Goal: Transaction & Acquisition: Purchase product/service

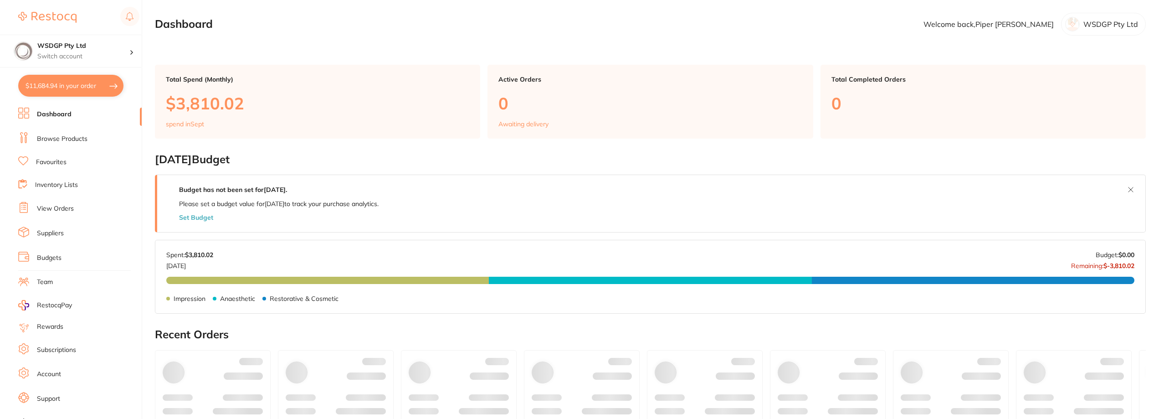
click at [65, 87] on button "$11,684.94 in your order" at bounding box center [70, 86] width 105 height 22
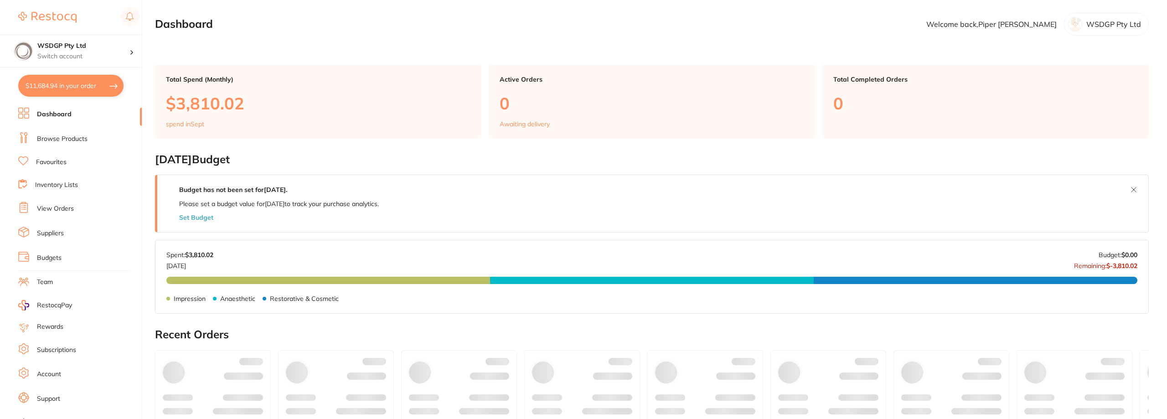
checkbox input "true"
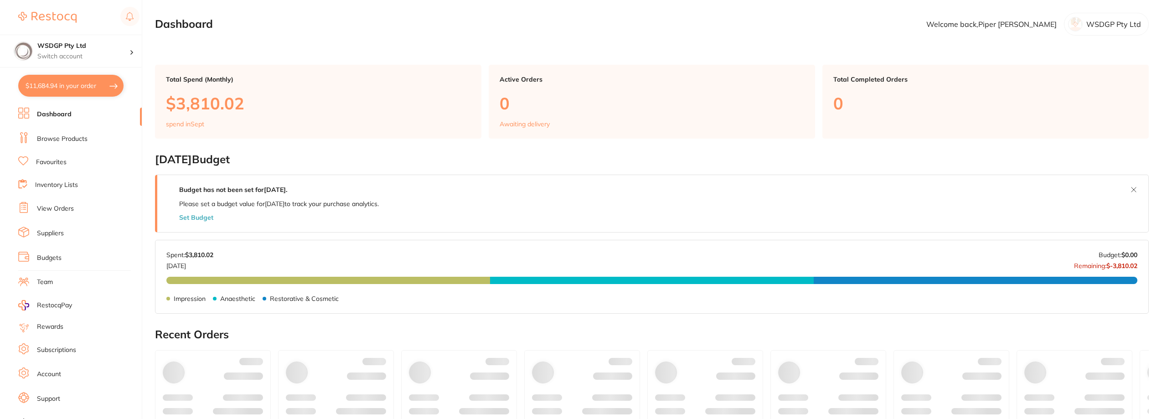
checkbox input "true"
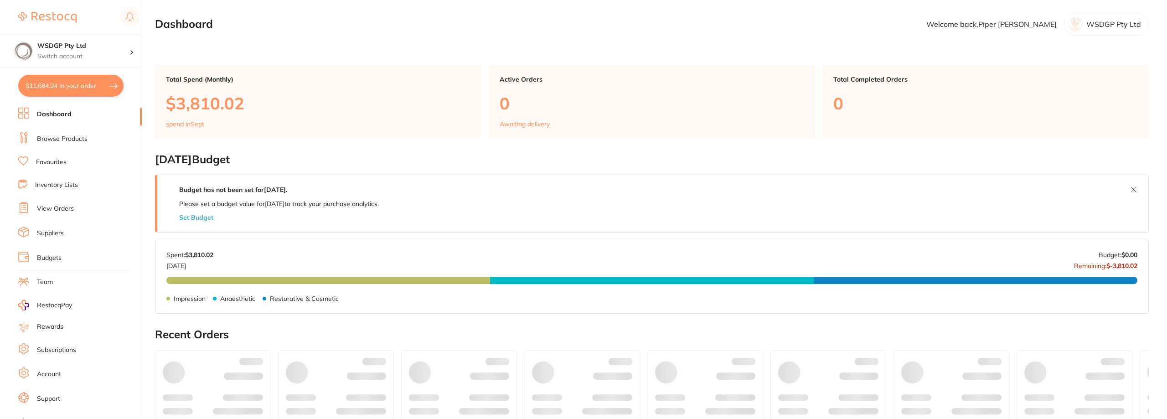
checkbox input "true"
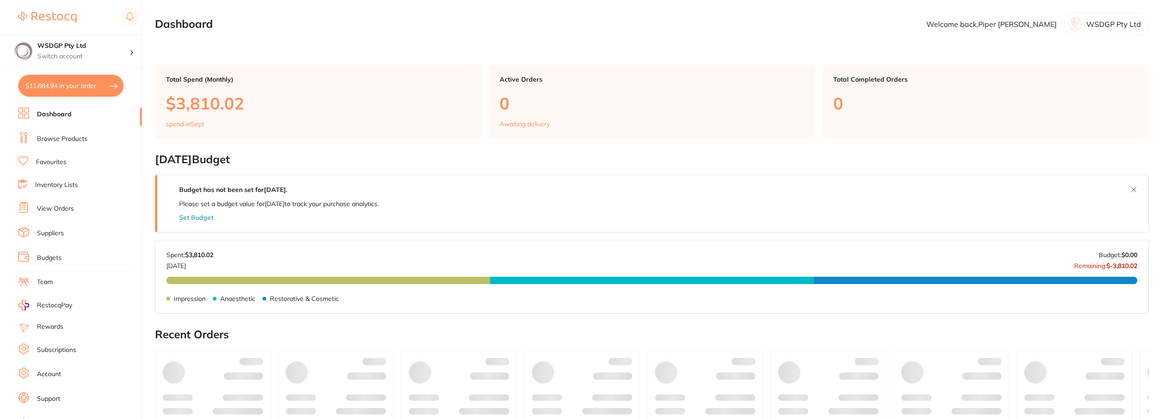
checkbox input "true"
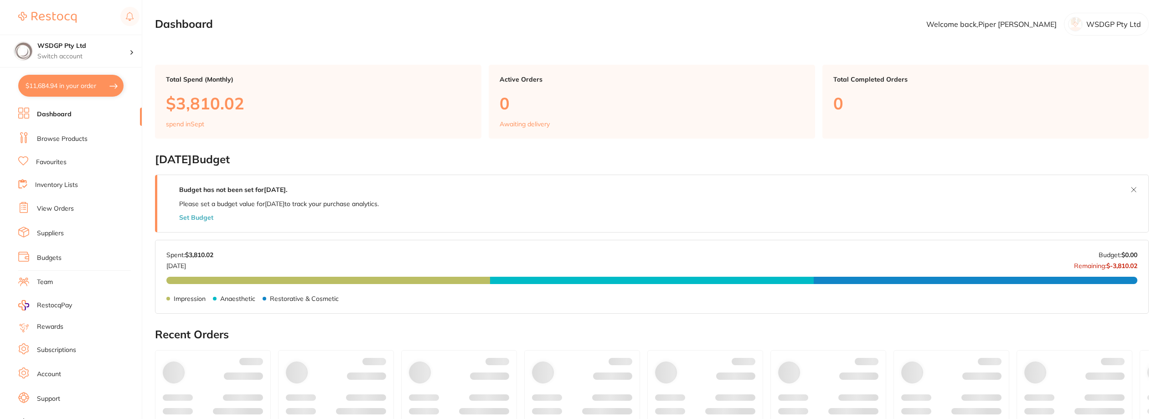
checkbox input "true"
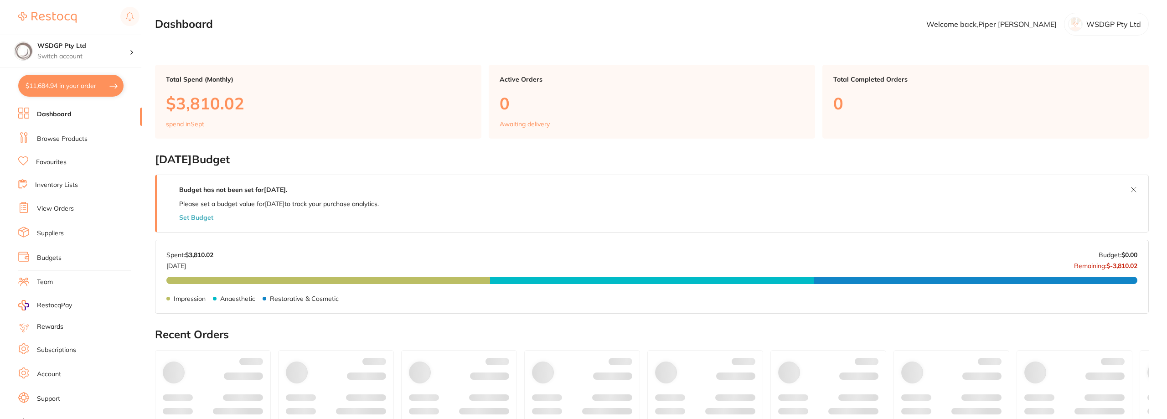
checkbox input "true"
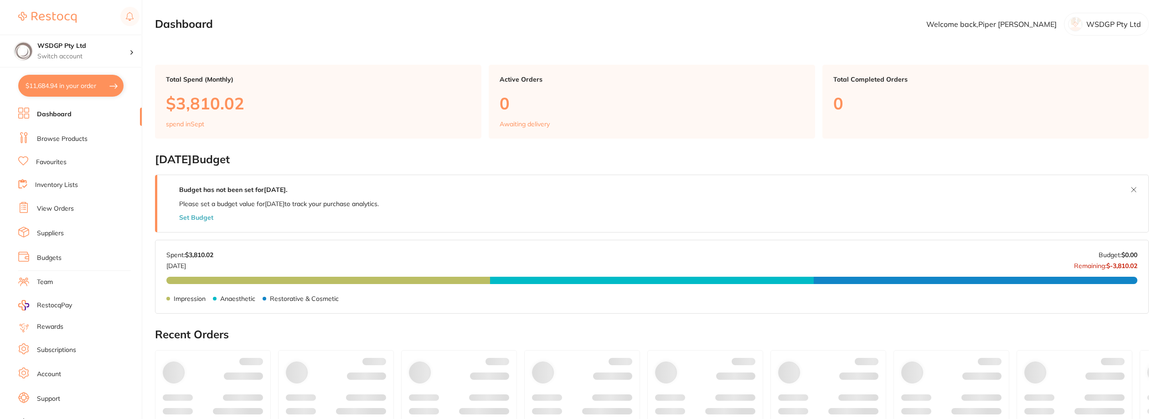
checkbox input "true"
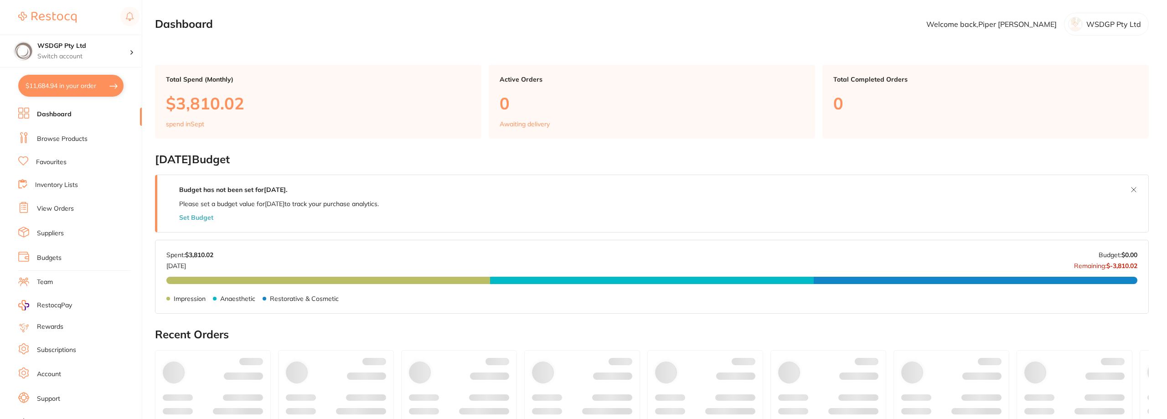
checkbox input "true"
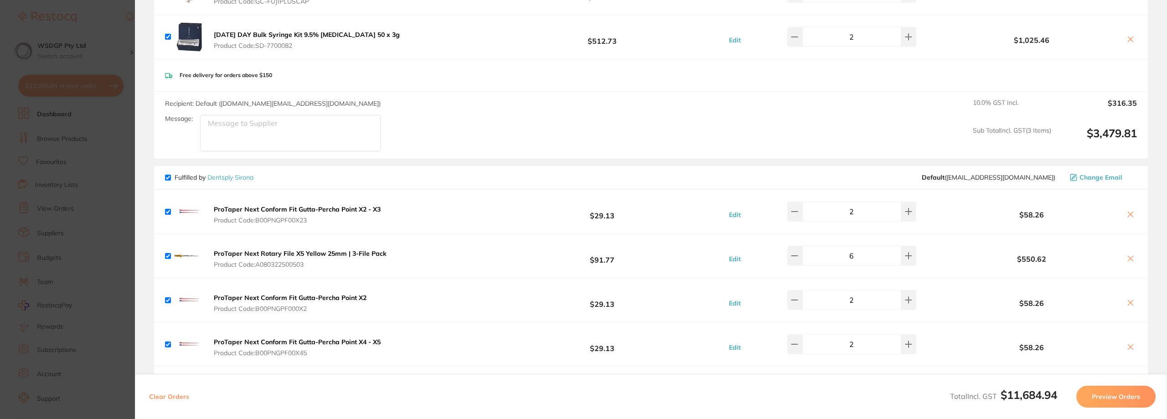
scroll to position [91, 0]
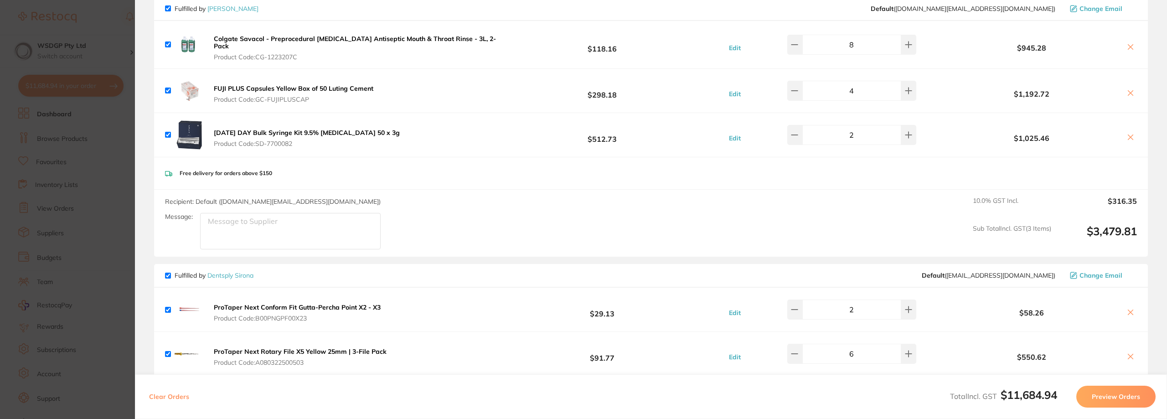
click at [105, 171] on section "Update RRP Set your pre negotiated price for this item. Item Agreed RRP (excl. …" at bounding box center [583, 209] width 1167 height 419
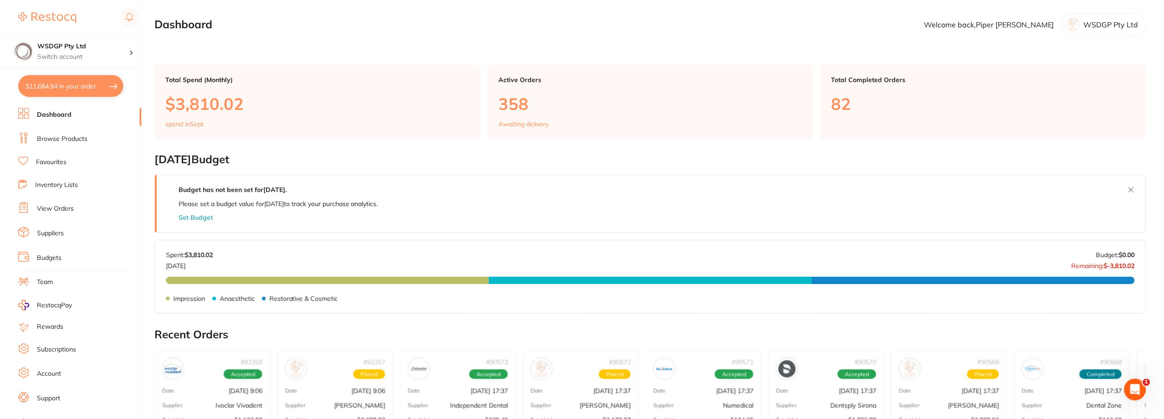
scroll to position [303, 0]
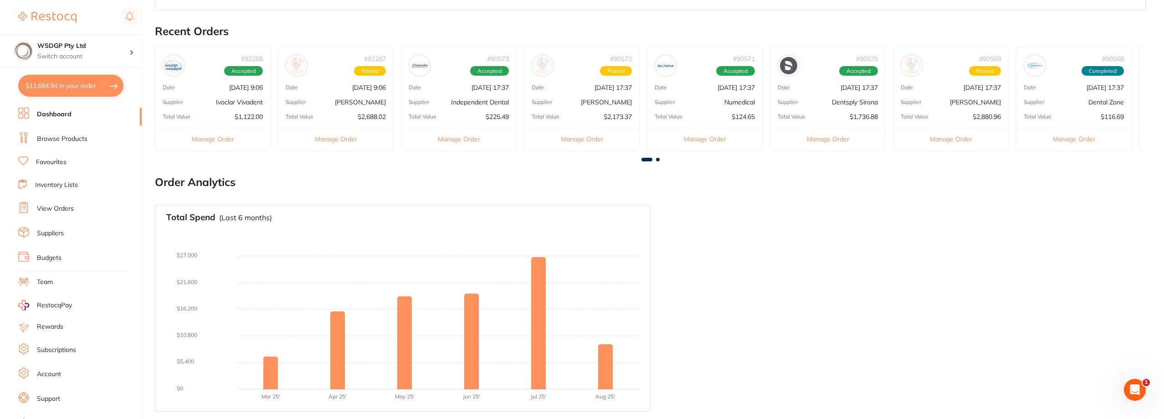
click at [52, 164] on link "Favourites" at bounding box center [51, 162] width 31 height 9
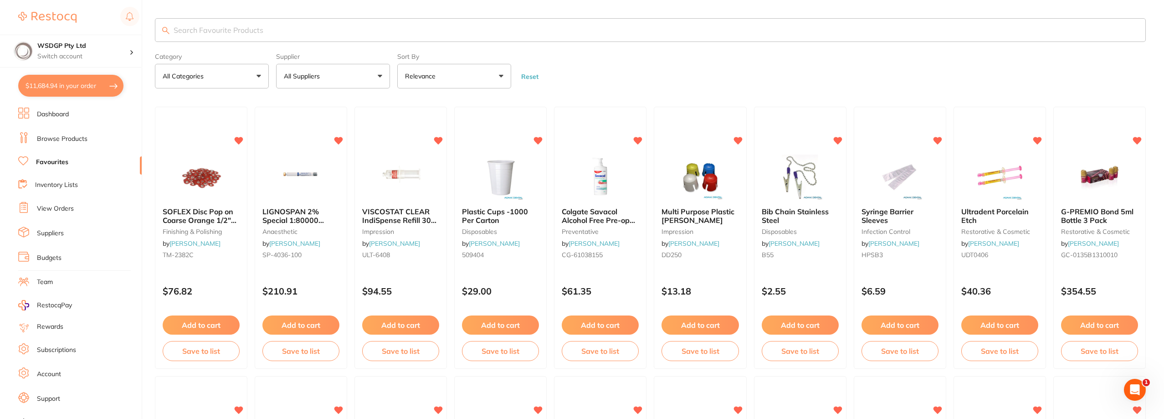
click at [266, 34] on input "search" at bounding box center [650, 30] width 991 height 24
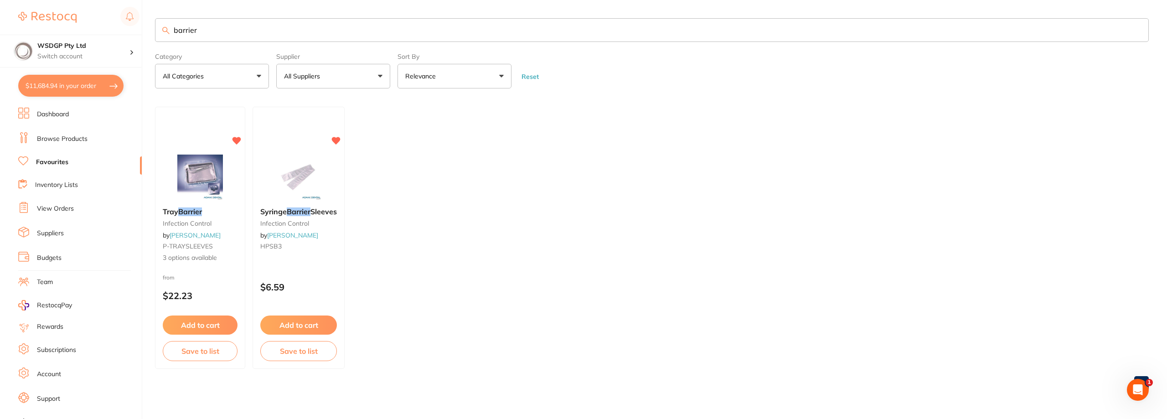
drag, startPoint x: 210, startPoint y: 32, endPoint x: 156, endPoint y: 37, distance: 54.0
click at [156, 37] on input "barrier" at bounding box center [651, 30] width 993 height 24
type input "xray"
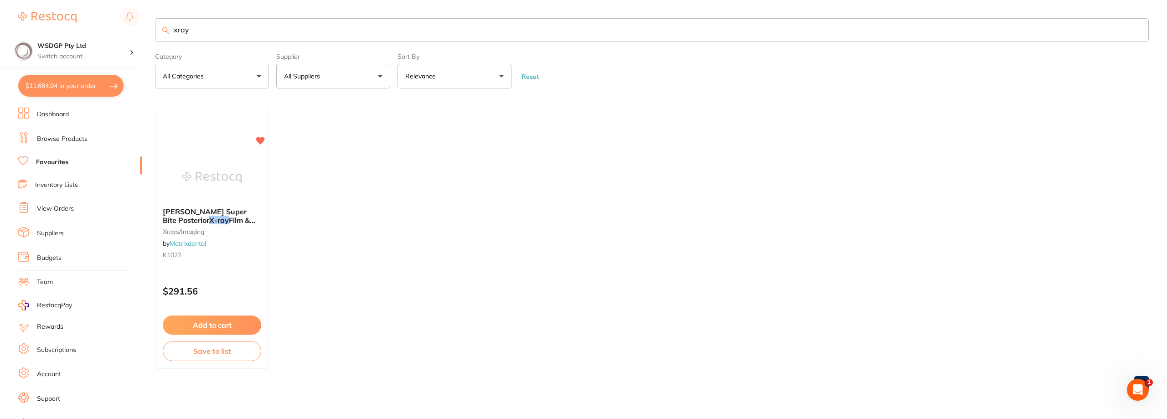
scroll to position [0, 0]
drag, startPoint x: 210, startPoint y: 34, endPoint x: 167, endPoint y: 34, distance: 42.8
click at [167, 34] on div "xray" at bounding box center [651, 30] width 993 height 24
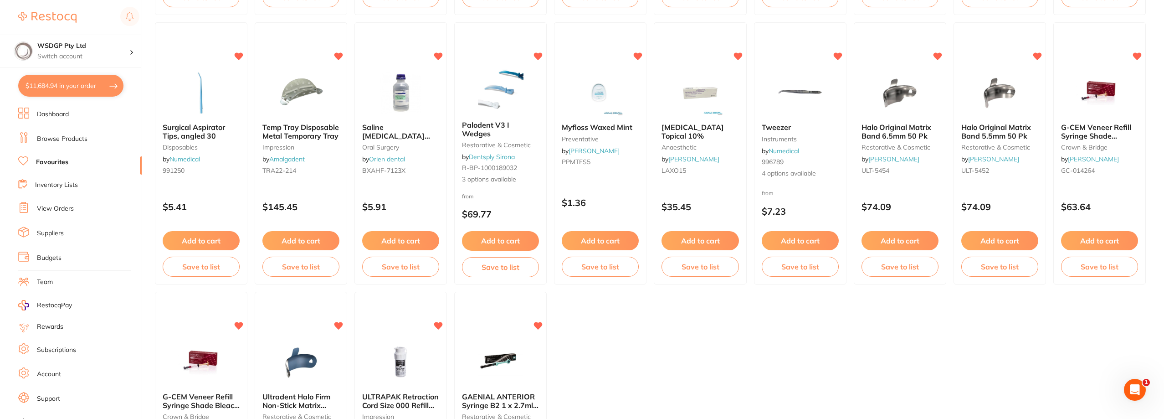
scroll to position [1344, 0]
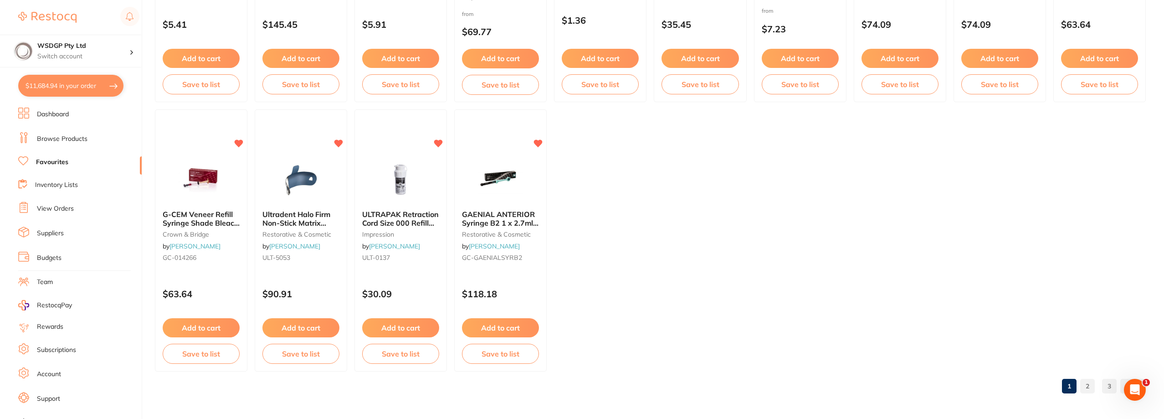
click at [1083, 383] on link "2" at bounding box center [1087, 386] width 15 height 18
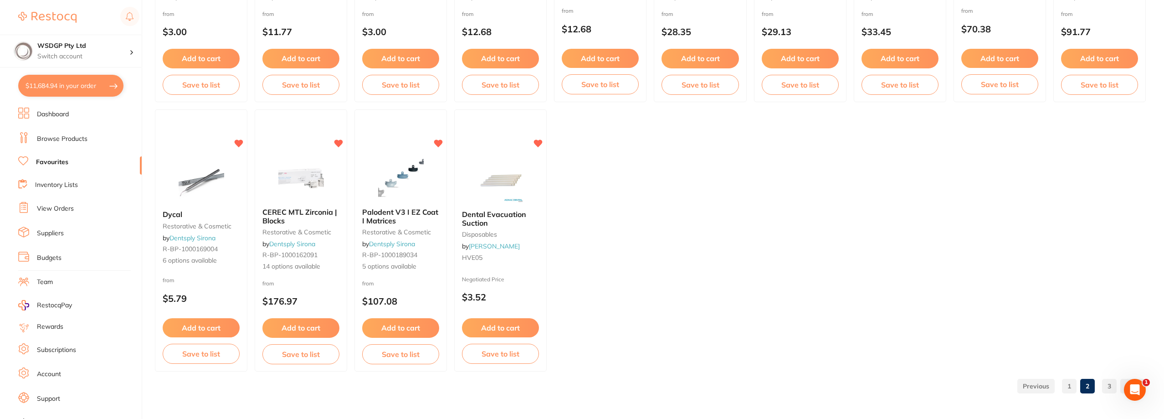
click at [1114, 385] on link "3" at bounding box center [1109, 386] width 15 height 18
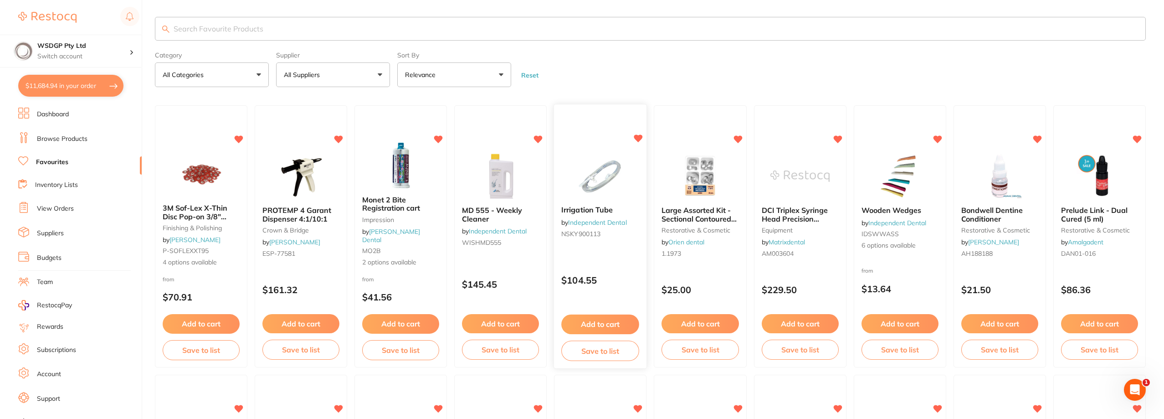
scroll to position [0, 0]
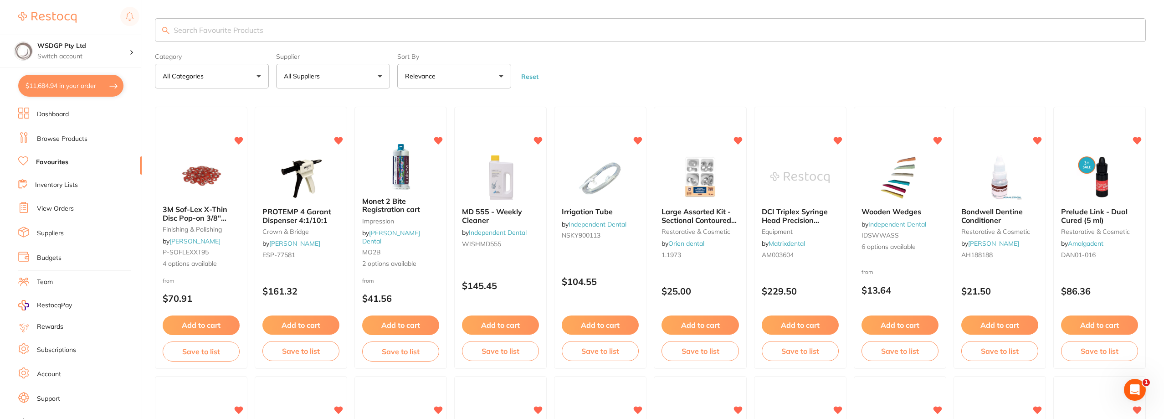
click at [68, 140] on link "Browse Products" at bounding box center [62, 138] width 51 height 9
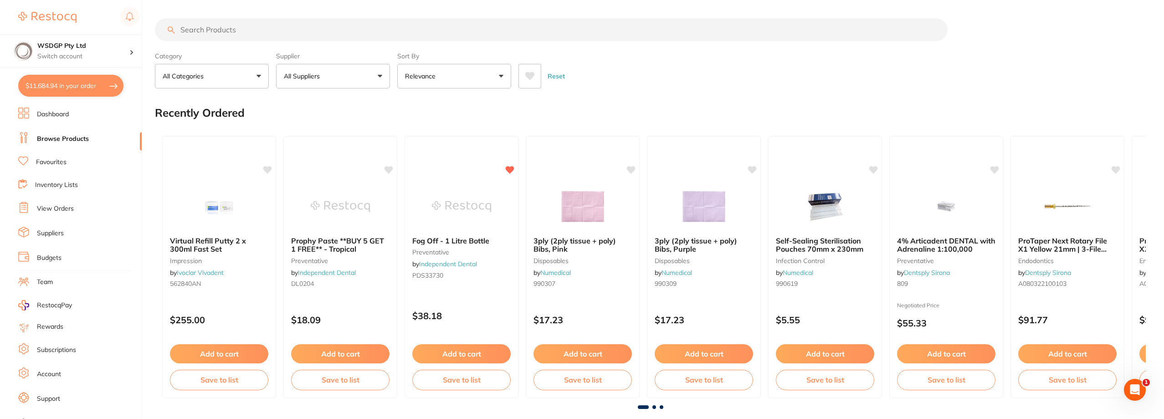
click at [230, 30] on input "search" at bounding box center [551, 29] width 793 height 23
type input "barrier"
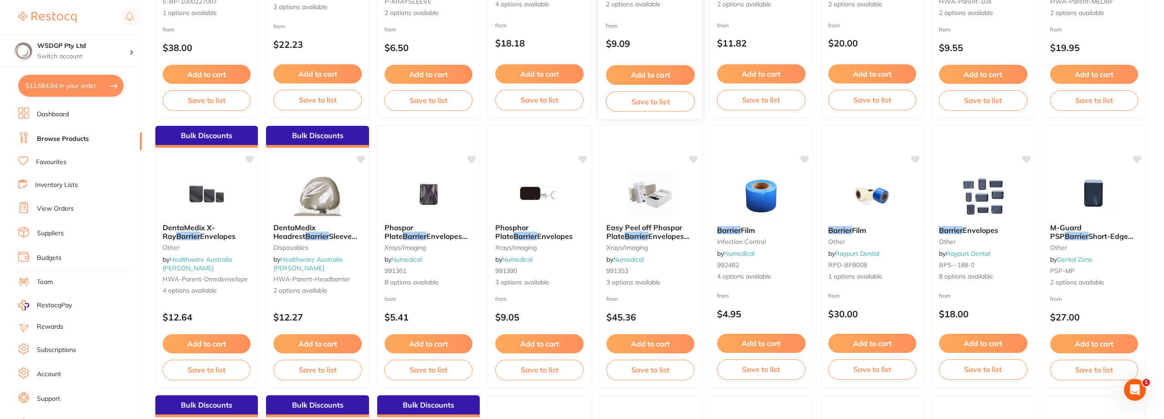
scroll to position [273, 0]
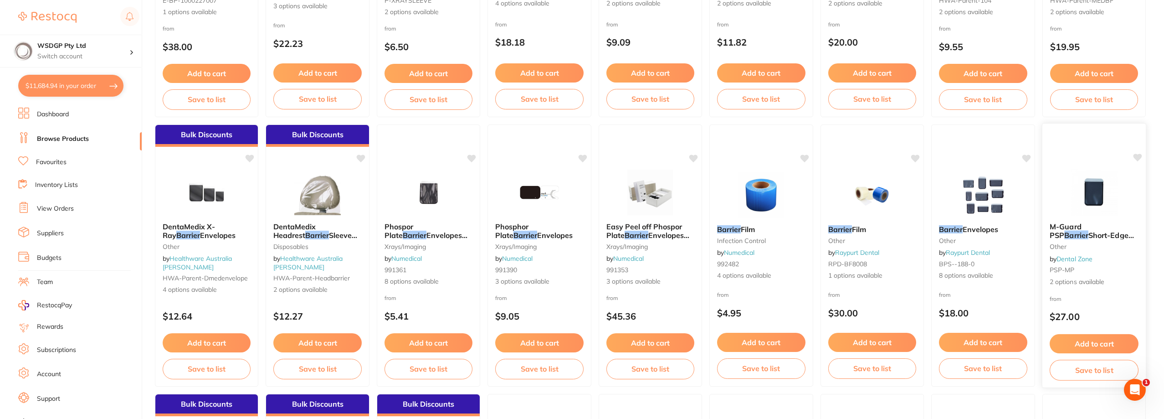
click at [1078, 241] on div "M-Guard PSP Barrier Short-Edge Opening Box-200 other by Dental Zone PSP-MP 2 op…" at bounding box center [1094, 254] width 104 height 79
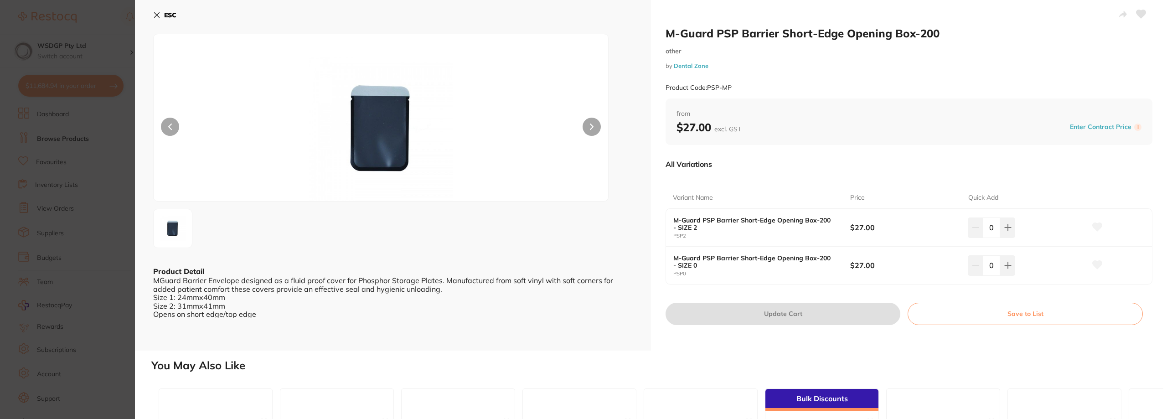
click at [94, 159] on section "M-Guard PSP Barrier Short-Edge Opening Box-200 other by Dental Zone Product Cod…" at bounding box center [583, 209] width 1167 height 419
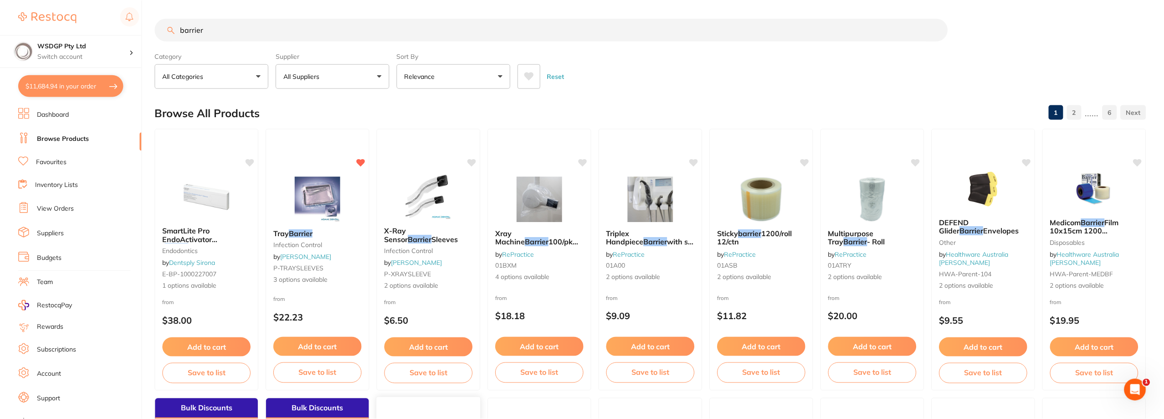
scroll to position [273, 0]
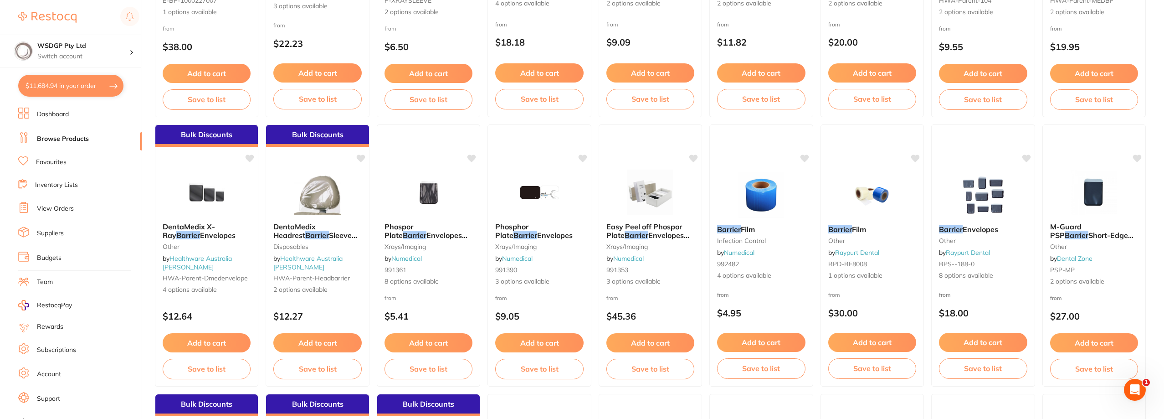
click at [427, 237] on span "Envelopes 100/Unit" at bounding box center [426, 239] width 83 height 17
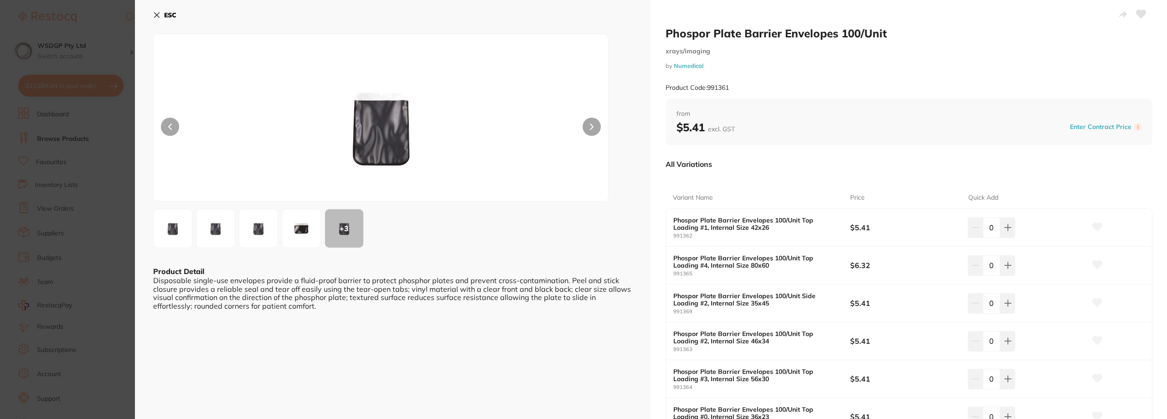
click at [117, 201] on section "Phospor Plate Barrier Envelopes 100/Unit xrays/imaging by Numedical Product Cod…" at bounding box center [583, 209] width 1167 height 419
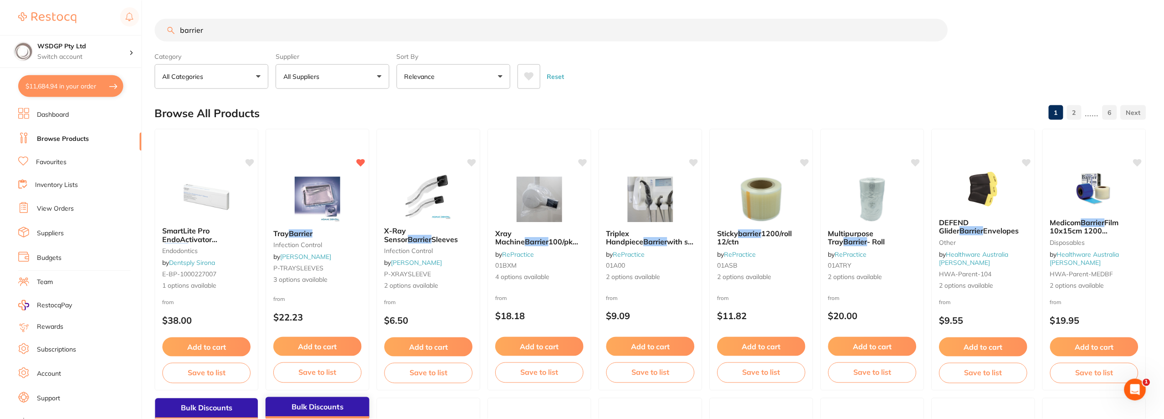
scroll to position [273, 0]
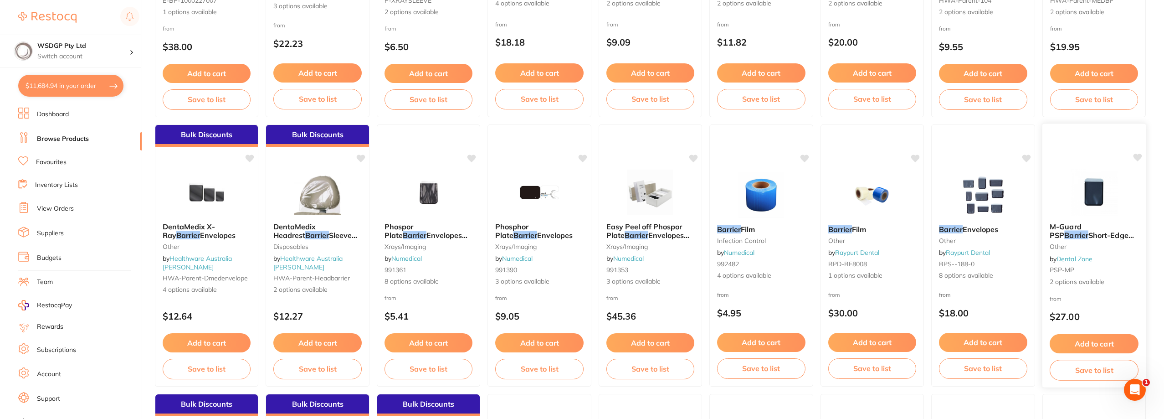
click at [1105, 210] on img at bounding box center [1094, 192] width 60 height 46
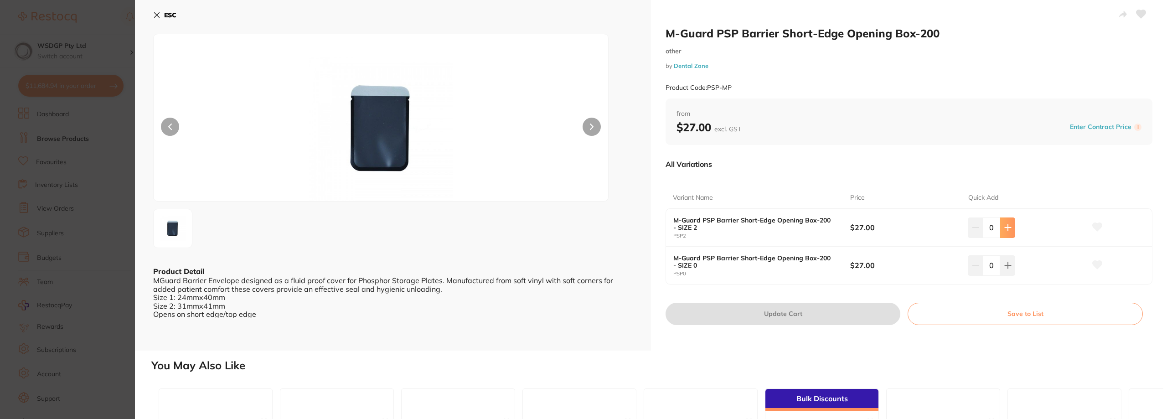
click at [1140, 13] on icon at bounding box center [1141, 14] width 10 height 8
click at [1012, 229] on button at bounding box center [1007, 227] width 15 height 20
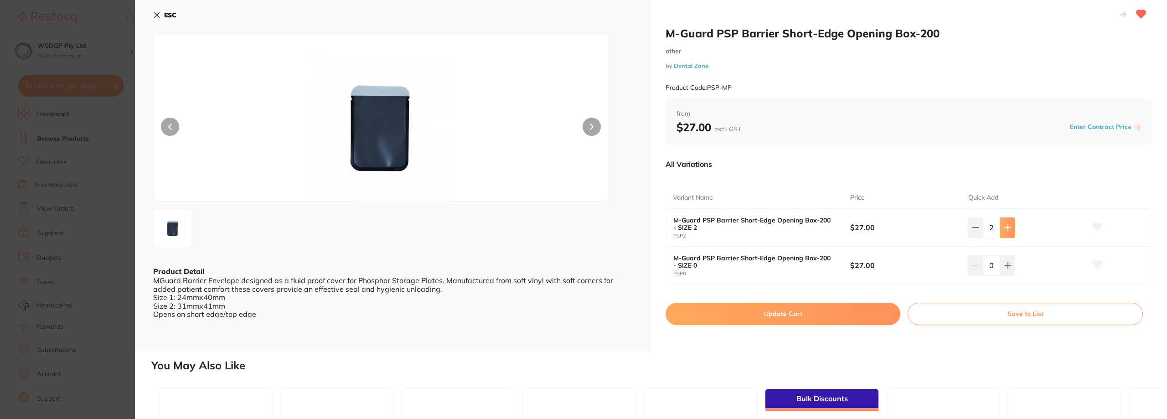
click at [1012, 229] on button at bounding box center [1007, 227] width 15 height 20
type input "6"
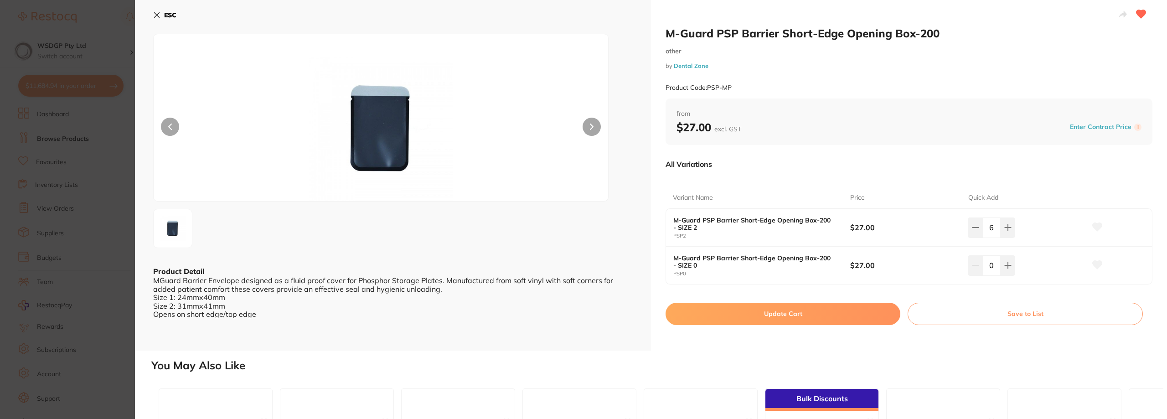
click at [766, 315] on button "Update Cart" at bounding box center [782, 314] width 235 height 22
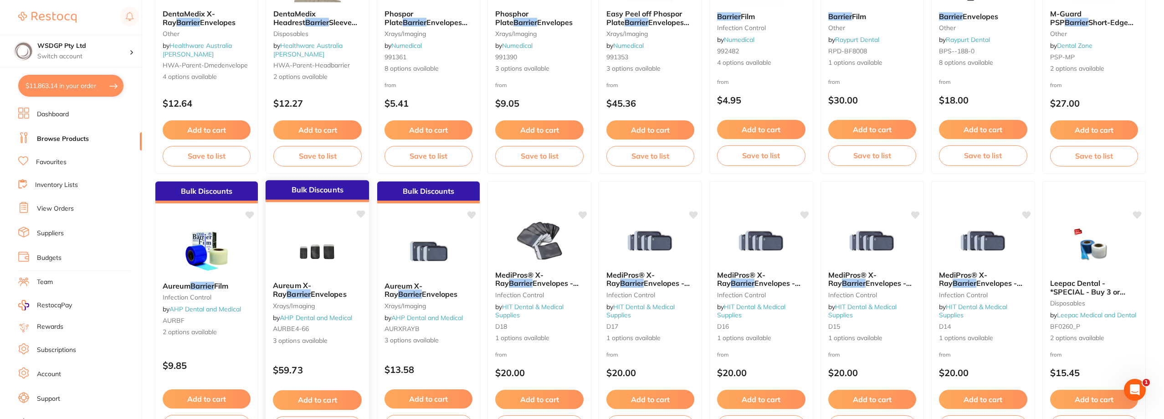
scroll to position [501, 0]
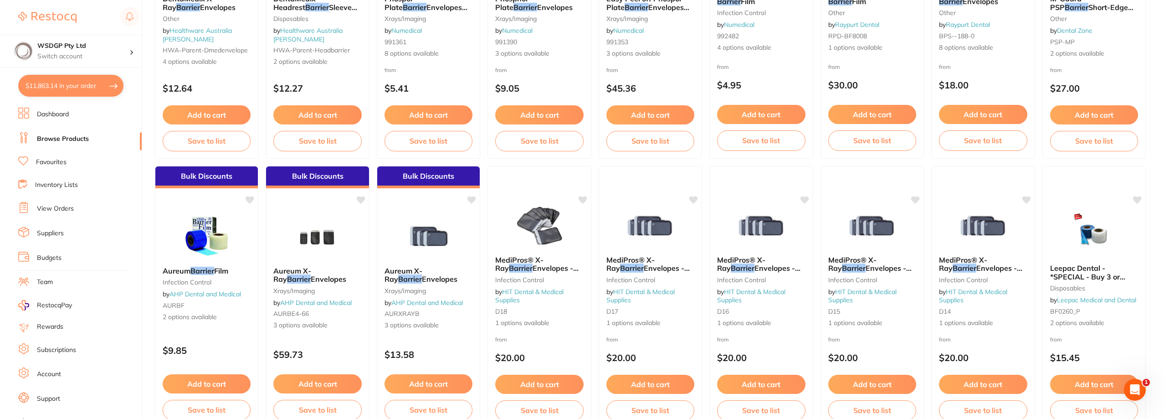
click at [92, 85] on button "$11,863.14 in your order" at bounding box center [70, 86] width 105 height 22
checkbox input "true"
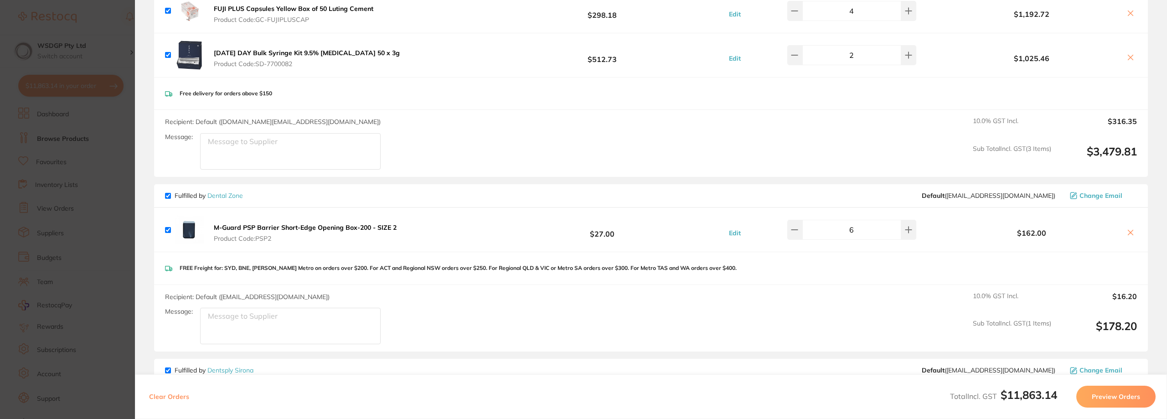
scroll to position [175, 0]
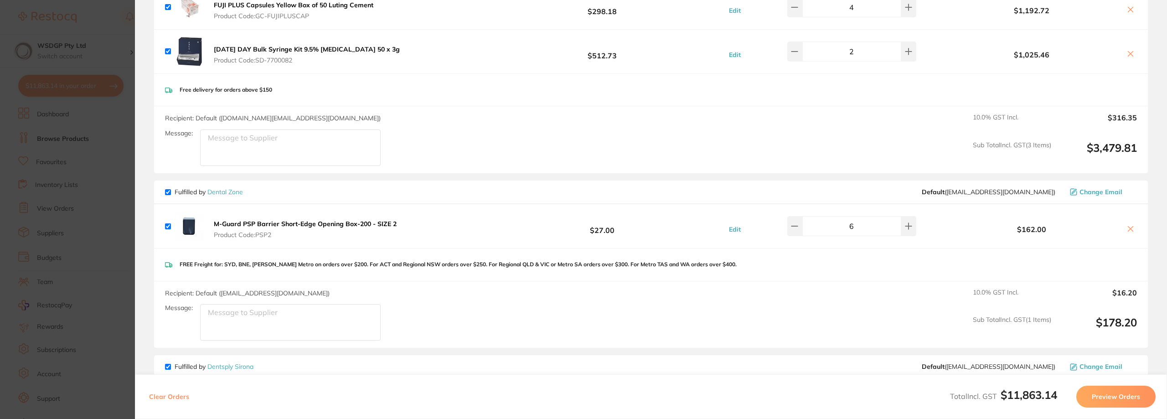
click at [10, 184] on section "Update RRP Set your pre negotiated price for this item. Item Agreed RRP (excl. …" at bounding box center [583, 209] width 1167 height 419
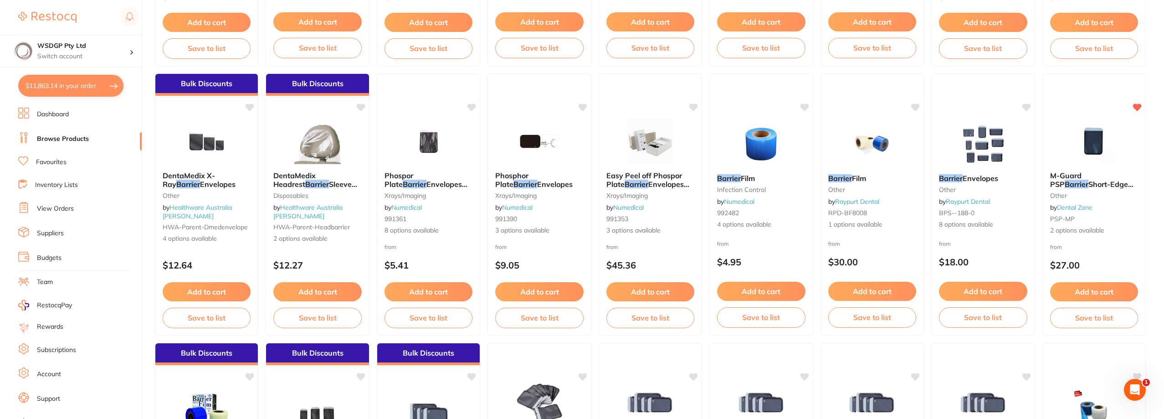
scroll to position [319, 0]
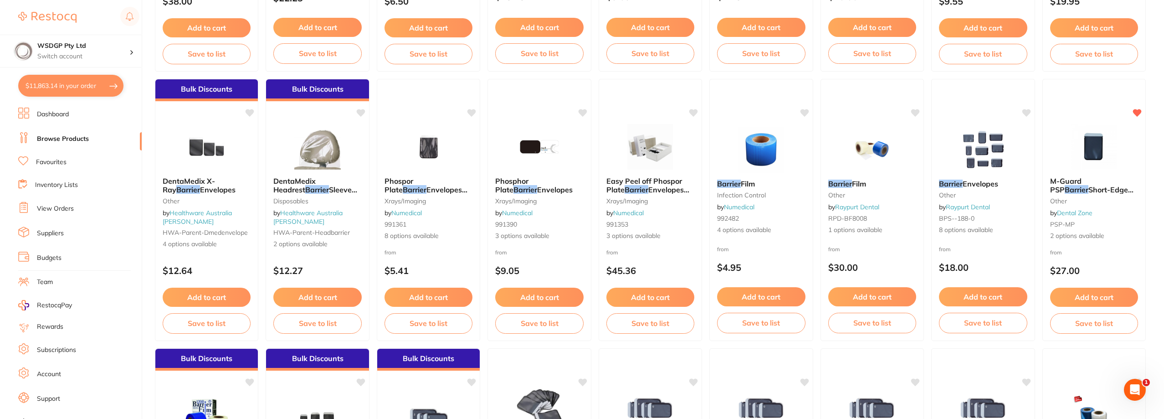
click at [53, 167] on li "Favourites" at bounding box center [79, 162] width 123 height 12
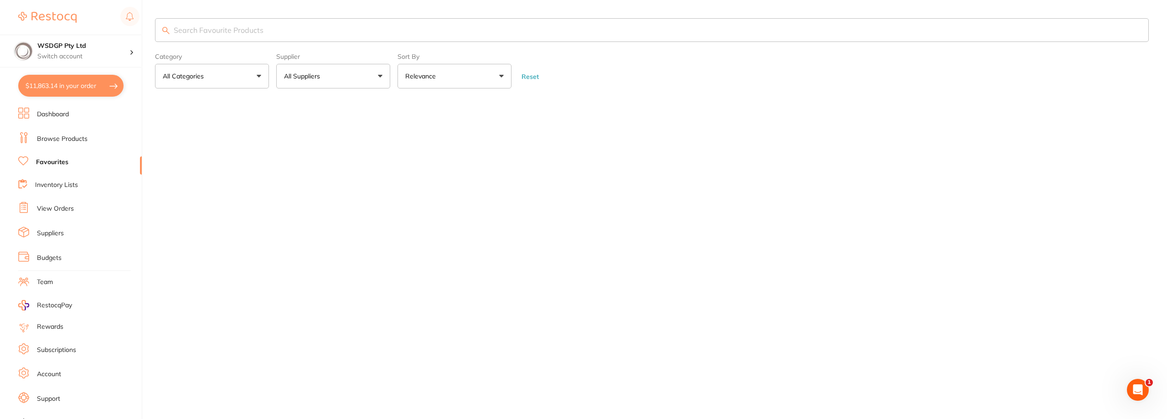
click at [338, 65] on button "All Suppliers" at bounding box center [333, 76] width 114 height 25
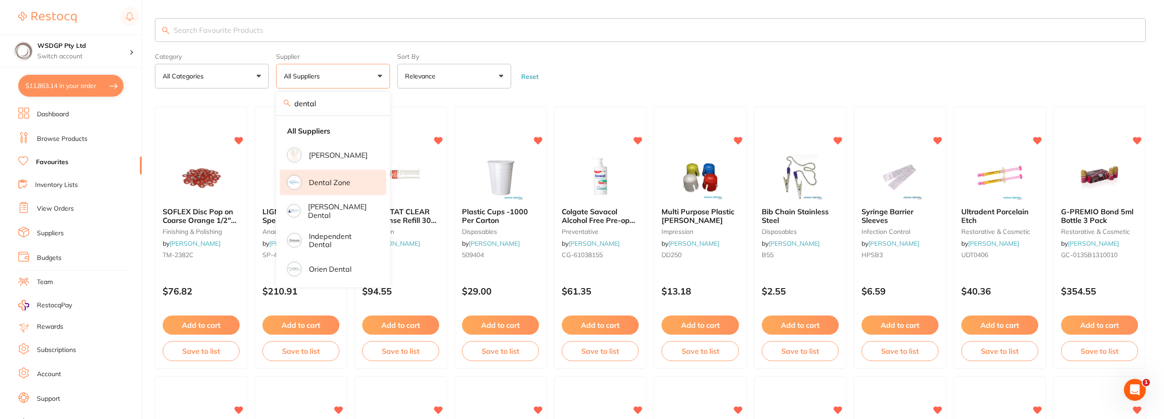
type input "dental"
click at [328, 178] on p "Dental Zone" at bounding box center [329, 182] width 41 height 8
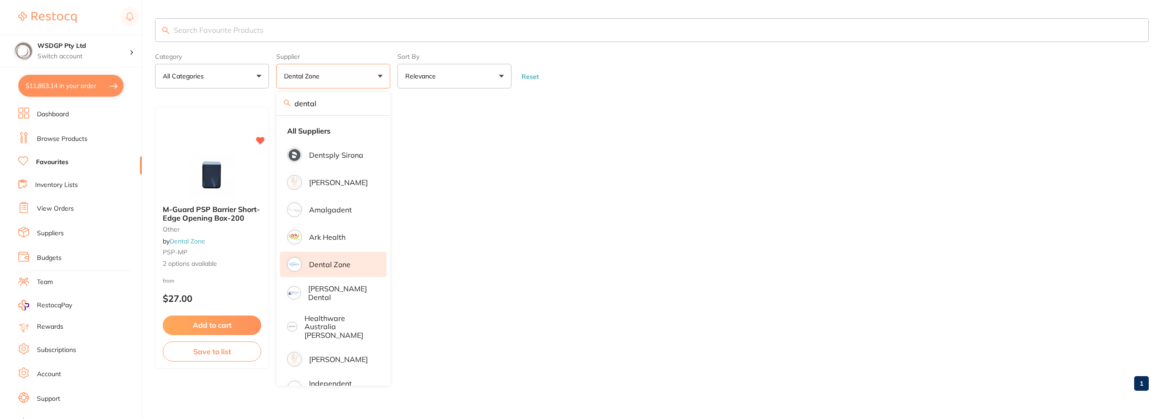
click at [602, 154] on ul "M-Guard PSP Barrier Short-Edge Opening Box-200 other by Dental Zone PSP-MP 2 op…" at bounding box center [651, 238] width 993 height 262
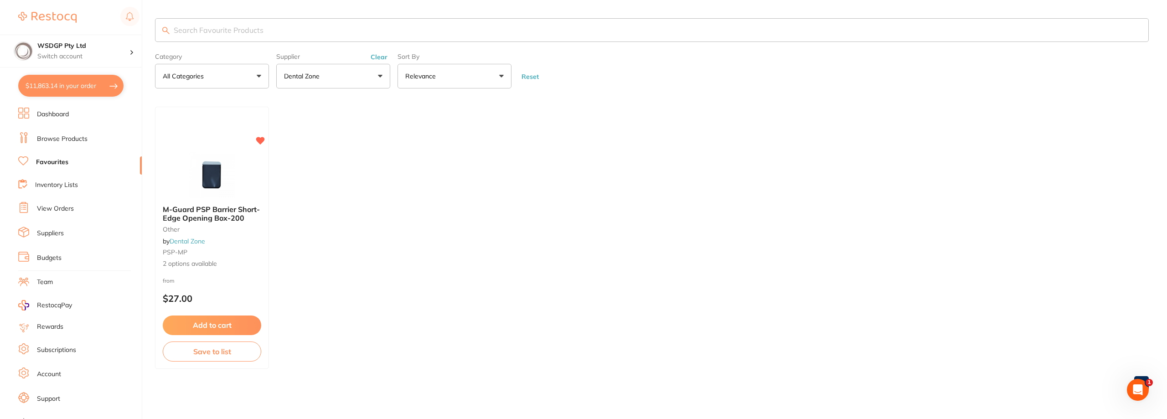
click at [49, 141] on link "Browse Products" at bounding box center [62, 138] width 51 height 9
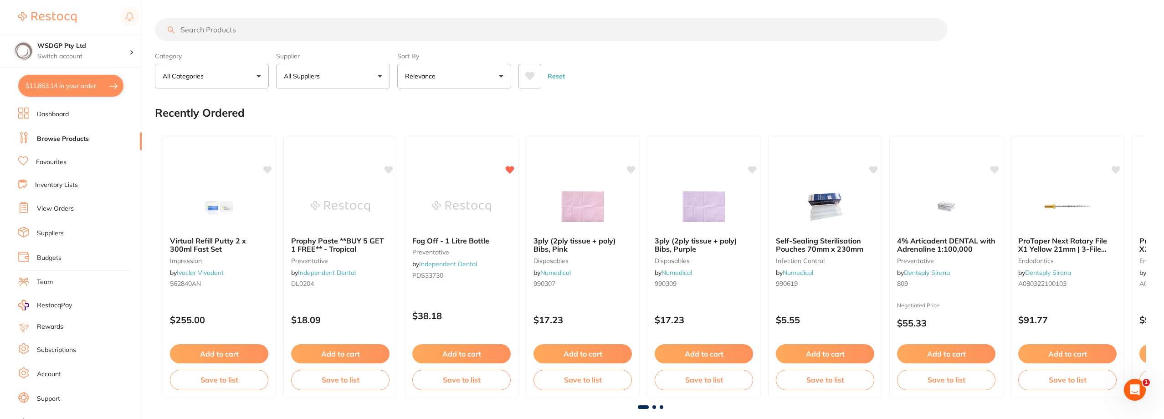
click at [288, 69] on button "All Suppliers" at bounding box center [333, 76] width 114 height 25
type input "dental zone"
click at [304, 144] on li "Dental Zone" at bounding box center [333, 155] width 107 height 26
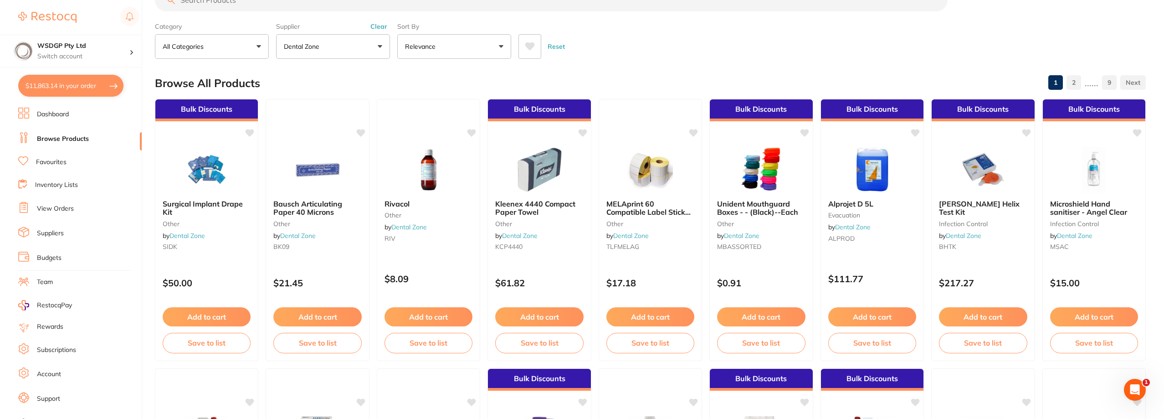
scroll to position [46, 0]
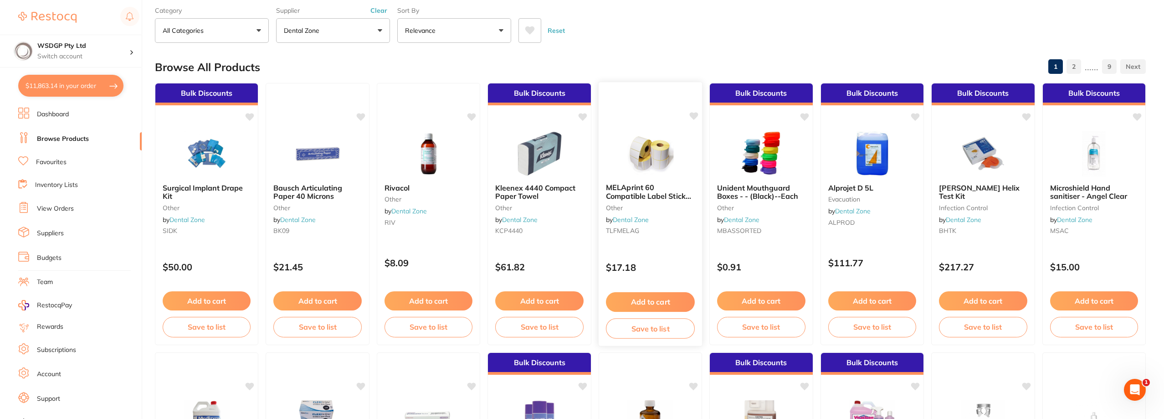
click at [653, 208] on small "other" at bounding box center [650, 207] width 89 height 7
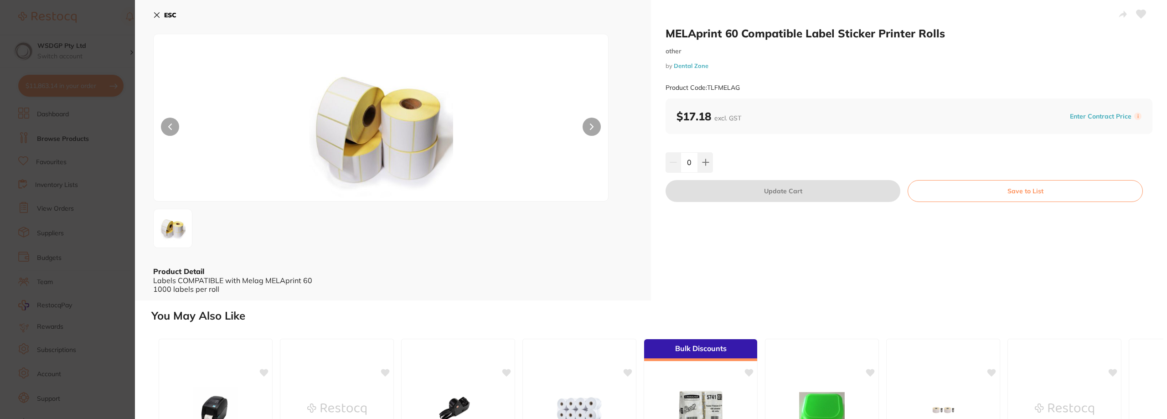
click at [1138, 10] on icon at bounding box center [1141, 14] width 10 height 9
click at [704, 159] on icon at bounding box center [705, 162] width 6 height 6
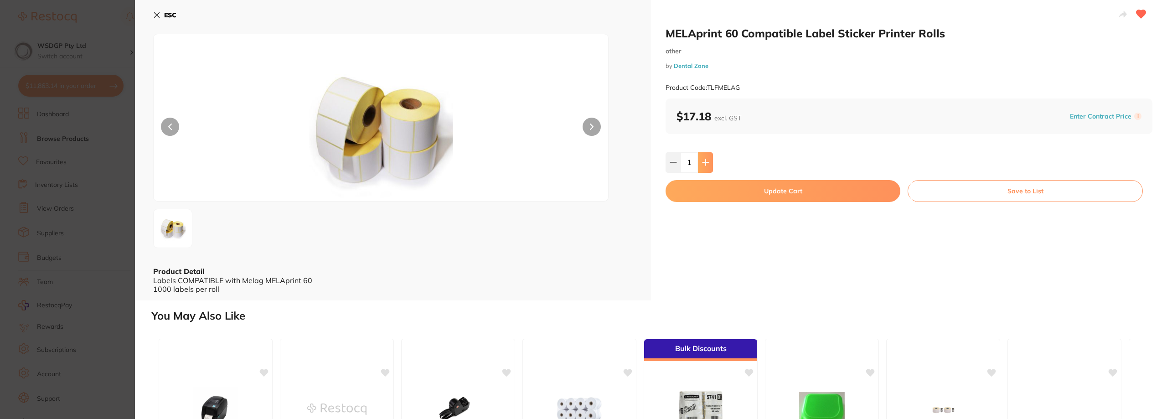
click at [704, 159] on icon at bounding box center [705, 162] width 6 height 6
type input "3"
click at [709, 190] on button "Update Cart" at bounding box center [782, 191] width 235 height 22
checkbox input "false"
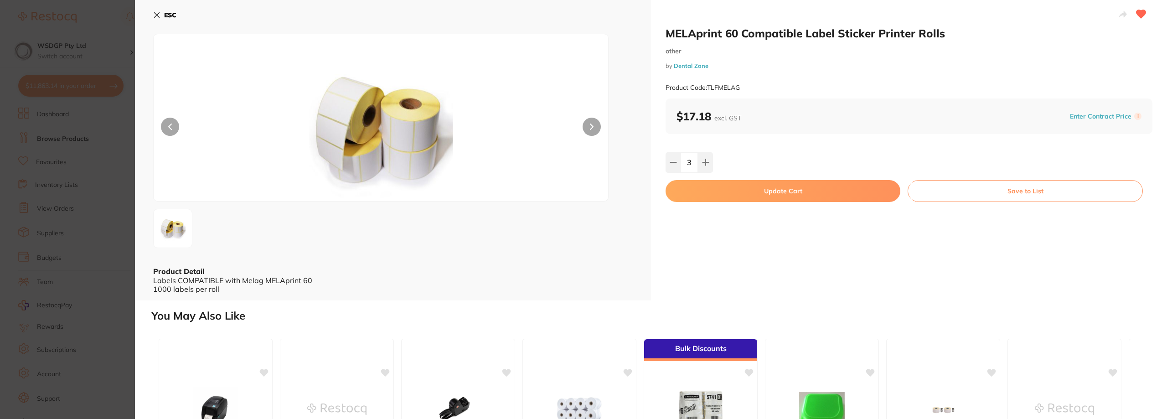
checkbox input "false"
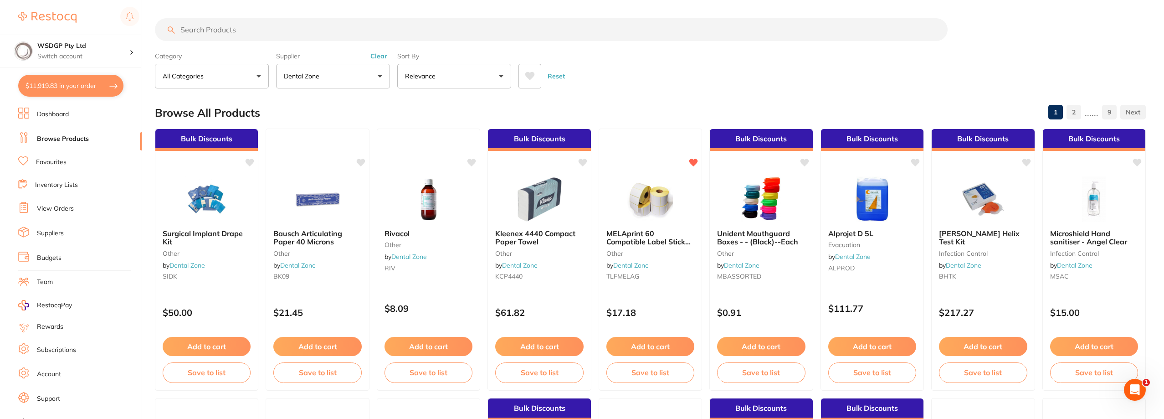
click at [288, 75] on p "Dental Zone" at bounding box center [303, 76] width 39 height 9
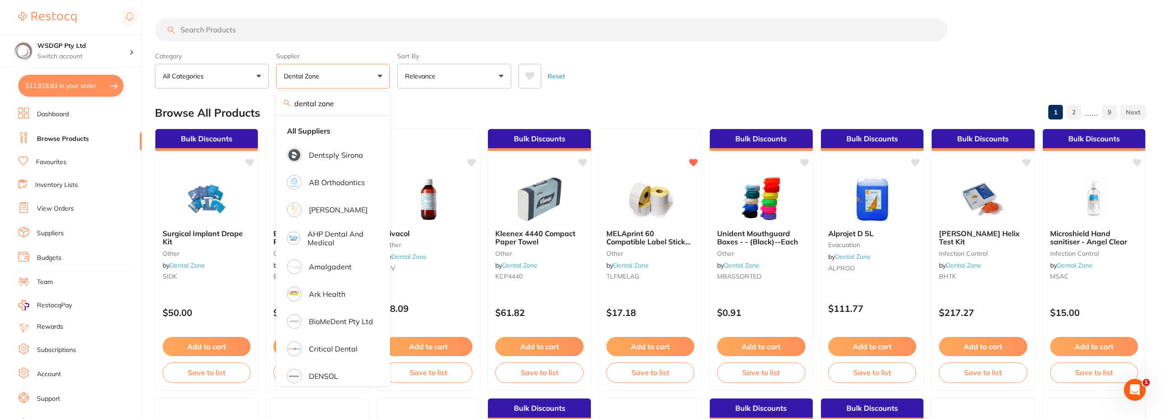
click at [376, 104] on input "dental zone" at bounding box center [333, 103] width 114 height 23
click at [385, 56] on label "Supplier" at bounding box center [333, 56] width 114 height 8
click at [345, 47] on section "Category All Categories All Categories Burs Disposables Endodontics Evacuation …" at bounding box center [650, 53] width 991 height 70
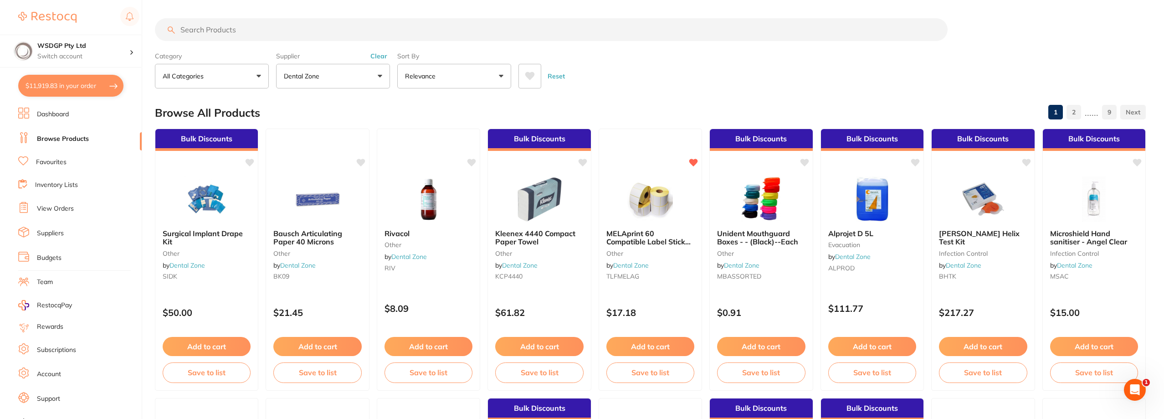
click at [375, 55] on button "Clear" at bounding box center [379, 56] width 22 height 8
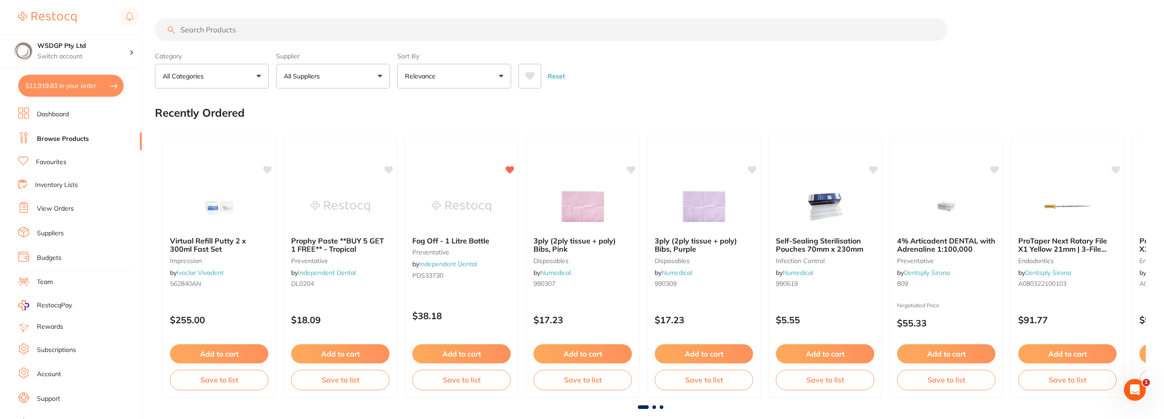
click at [277, 31] on input "search" at bounding box center [551, 29] width 793 height 23
type input "rediwipe"
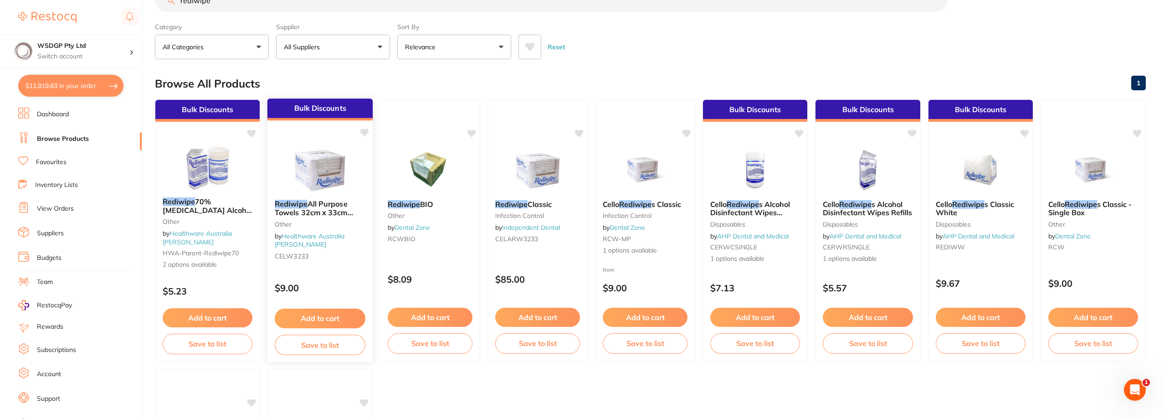
scroll to position [46, 0]
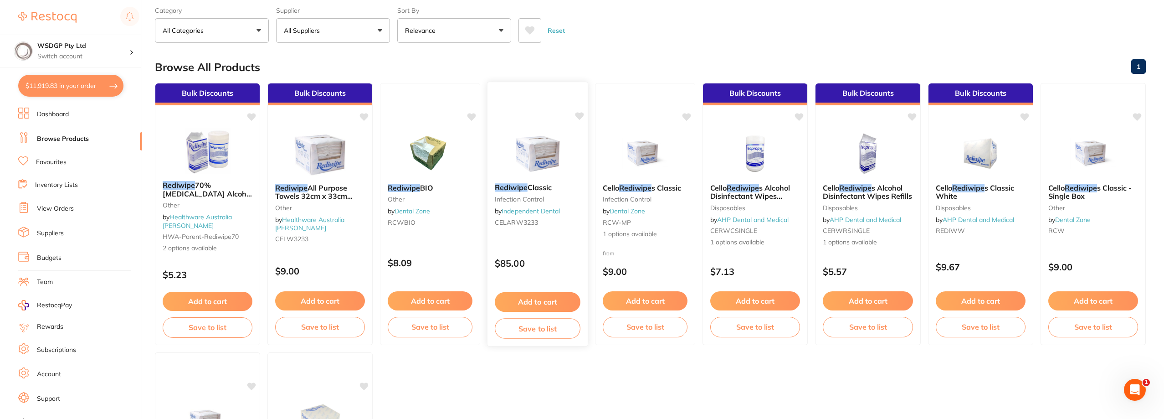
click at [539, 180] on div "Rediwipe Classic infection control by Independent Dental CELARW3233" at bounding box center [538, 206] width 100 height 61
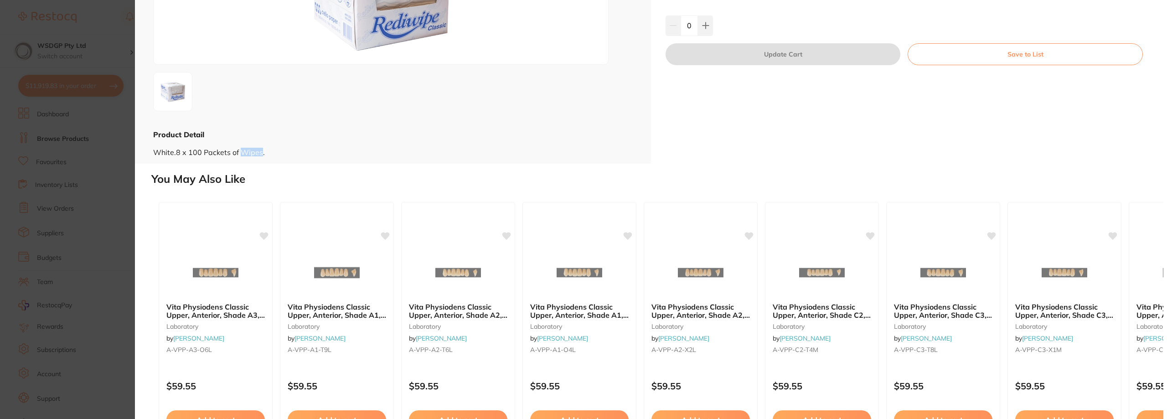
scroll to position [0, 0]
drag, startPoint x: 259, startPoint y: 150, endPoint x: 154, endPoint y: 154, distance: 105.3
click at [154, 154] on div "White.8 x 100 Packets of Wipes." at bounding box center [392, 147] width 479 height 17
click at [283, 154] on div "White.8 x 100 Packets of Wipes." at bounding box center [392, 147] width 479 height 17
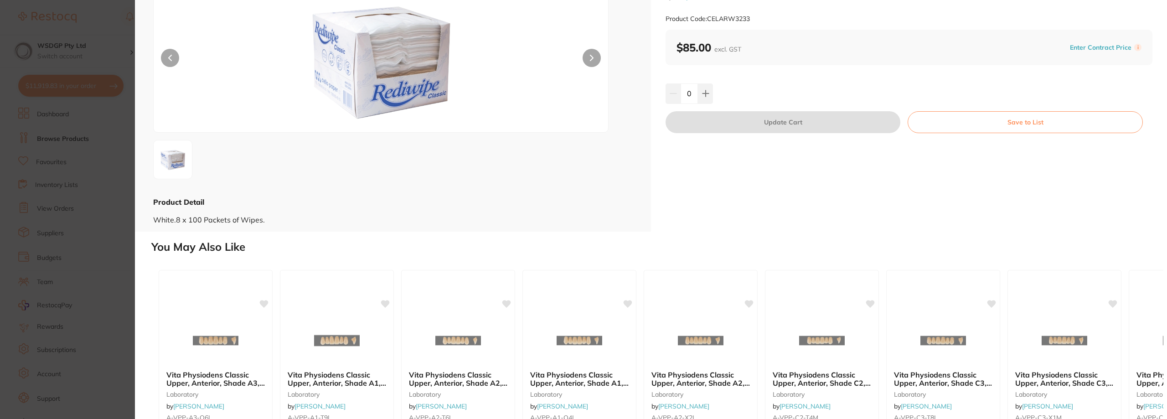
scroll to position [0, 0]
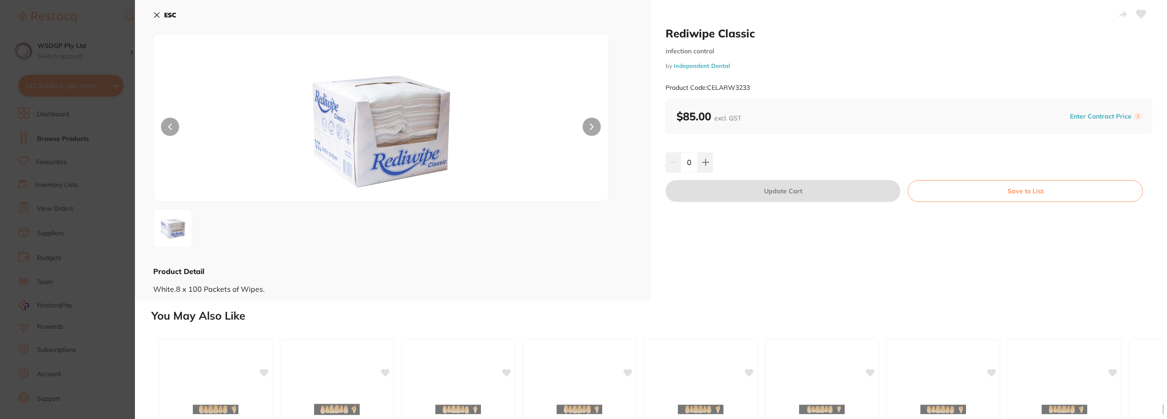
scroll to position [175, 0]
click at [89, 88] on section "Rediwipe Classic infection control by Independent Dental Product Code: CELARW32…" at bounding box center [583, 209] width 1167 height 419
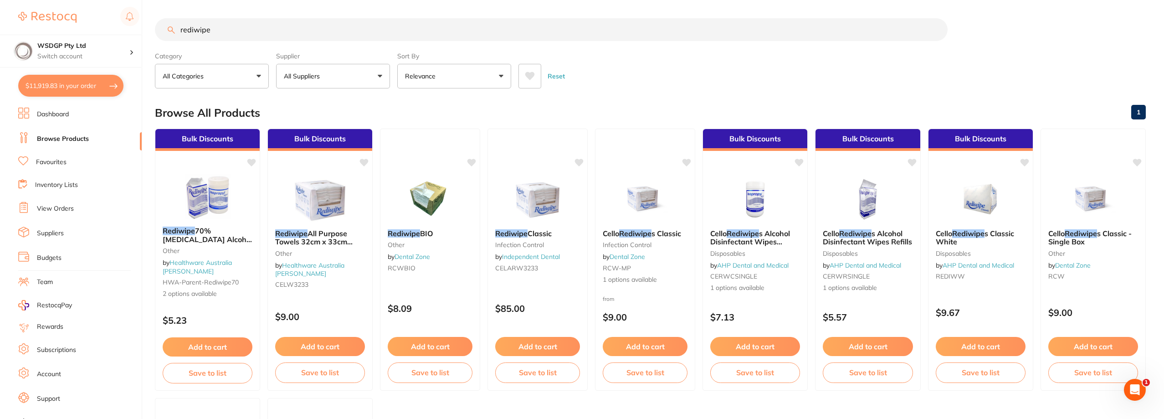
click at [72, 87] on button "$11,919.83 in your order" at bounding box center [70, 86] width 105 height 22
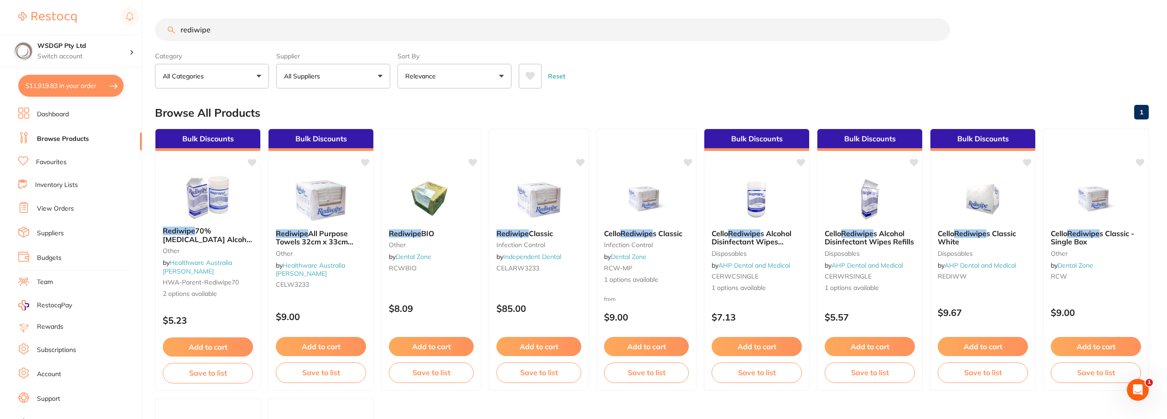
checkbox input "true"
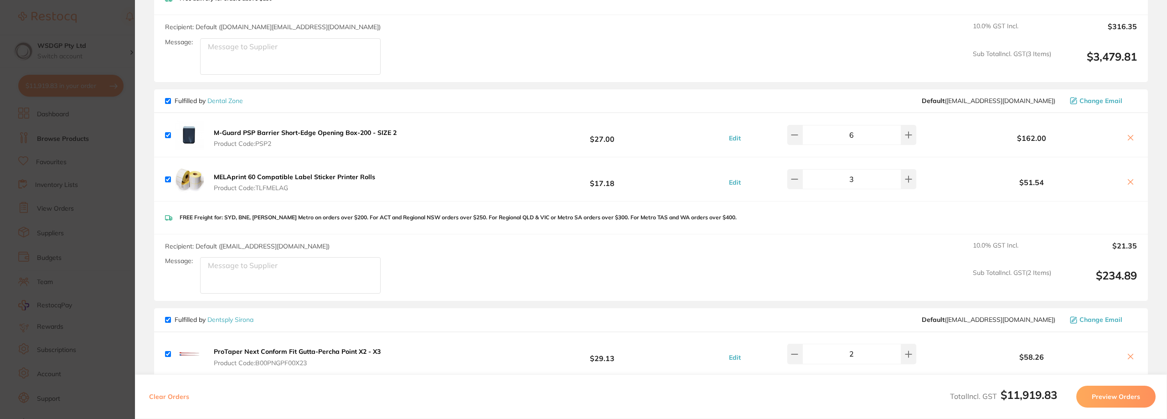
scroll to position [220, 0]
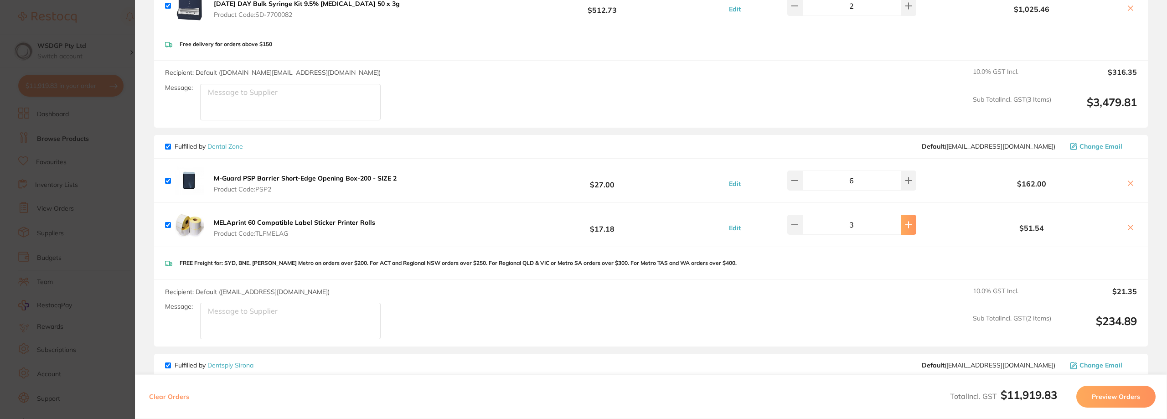
click at [901, 221] on button at bounding box center [908, 225] width 15 height 20
click at [905, 221] on icon at bounding box center [908, 224] width 7 height 7
type input "6"
click at [81, 161] on section "Update RRP Set your pre negotiated price for this item. Item Agreed RRP (excl. …" at bounding box center [583, 209] width 1167 height 419
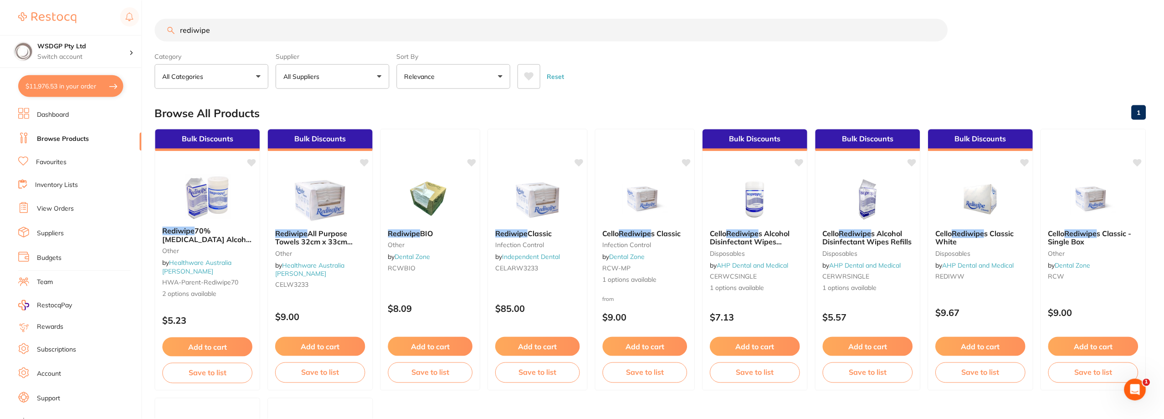
scroll to position [1, 0]
